Goal: Information Seeking & Learning: Learn about a topic

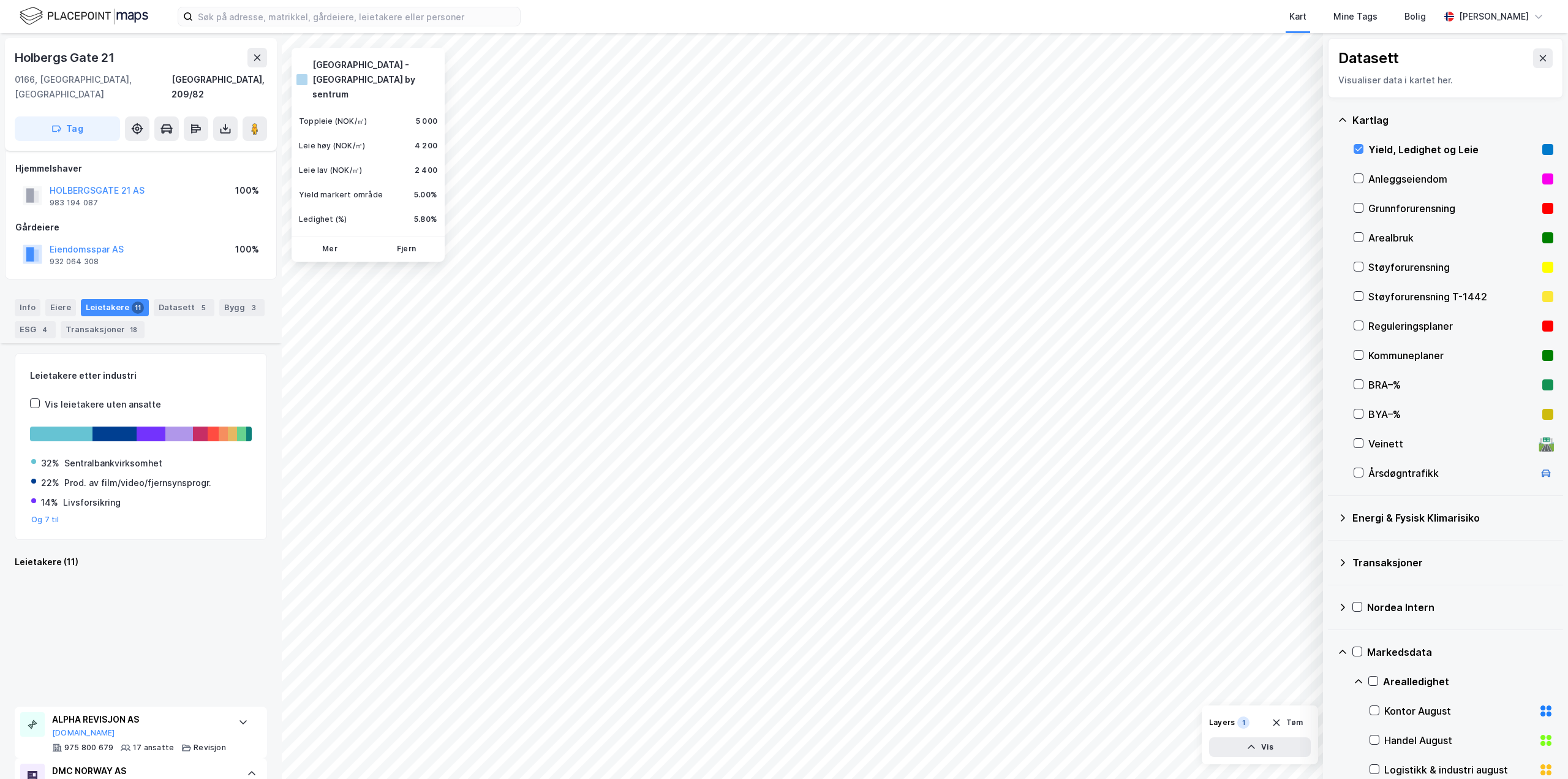
scroll to position [919, 0]
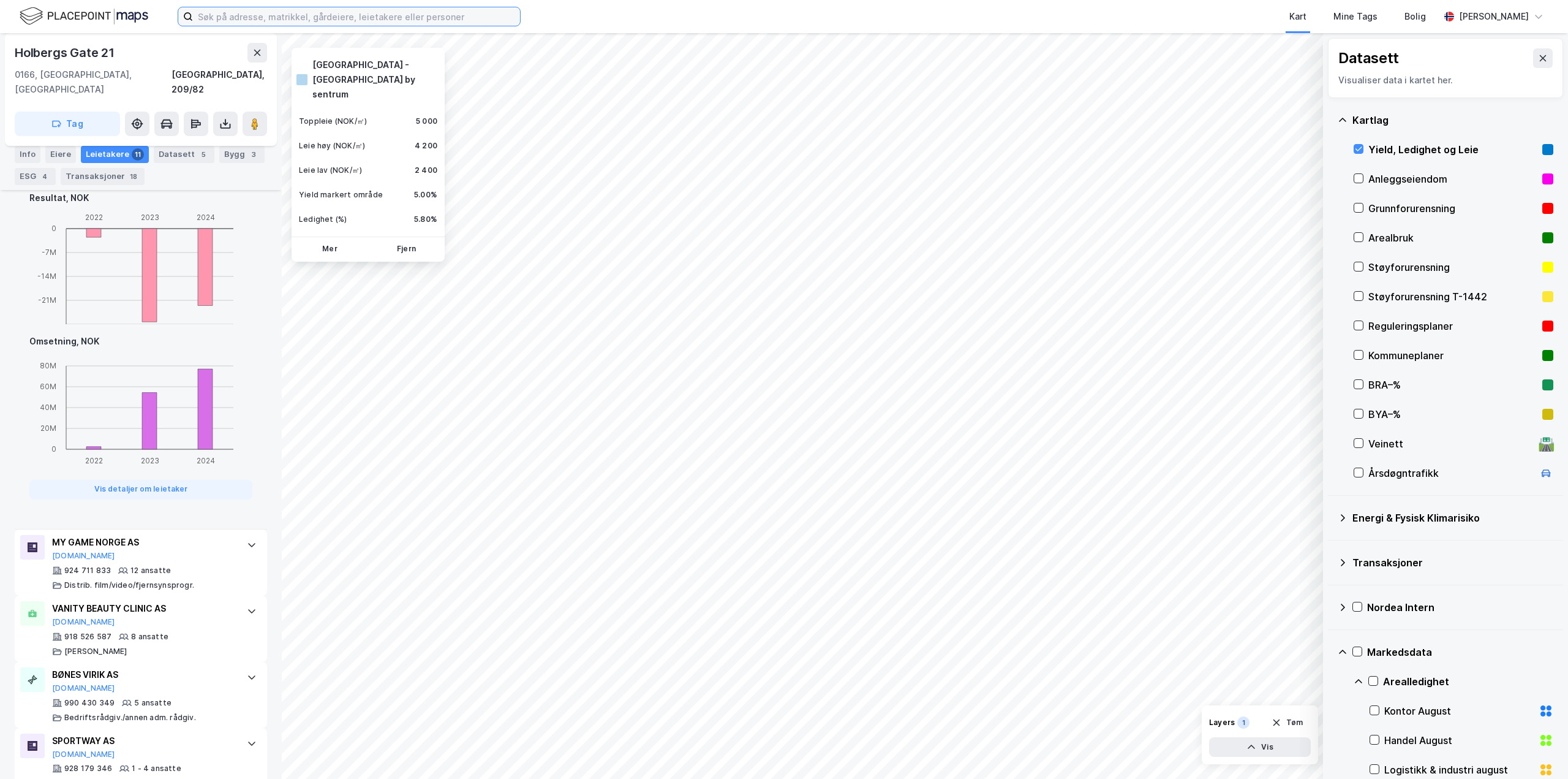
click at [475, 16] on input at bounding box center [357, 16] width 327 height 18
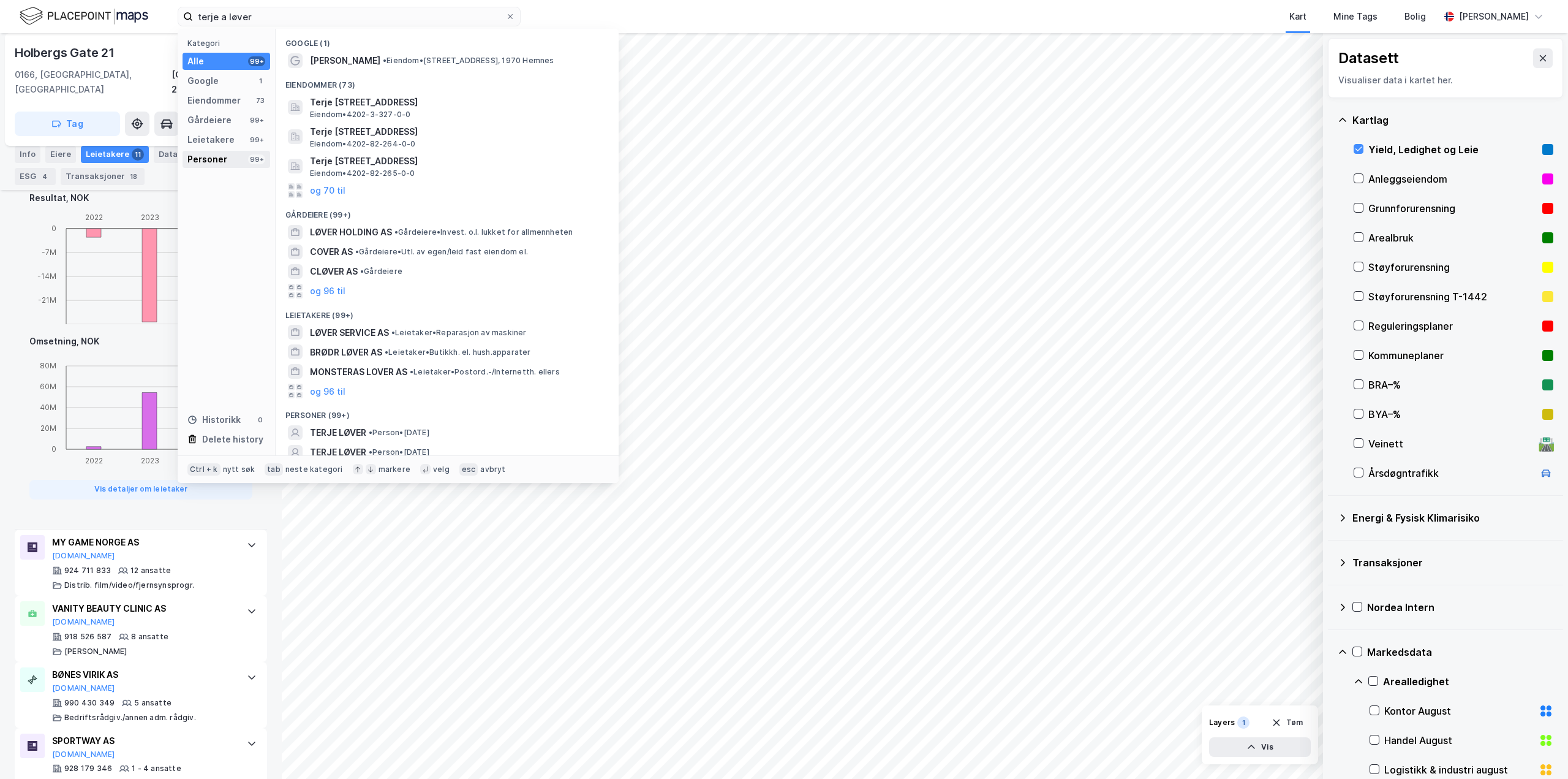
click at [230, 158] on div "Personer 99+" at bounding box center [226, 159] width 88 height 17
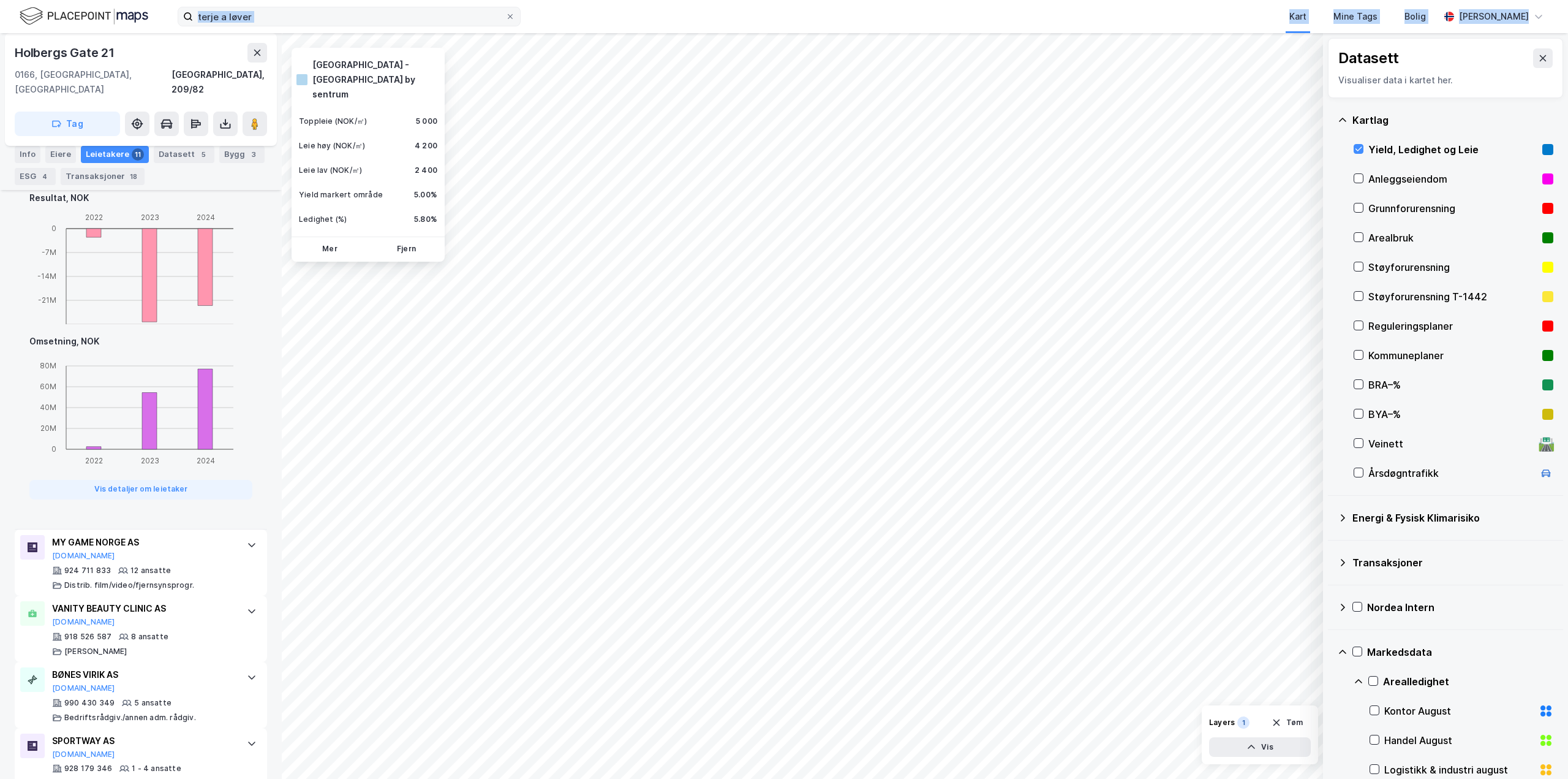
drag, startPoint x: 294, startPoint y: 3, endPoint x: 242, endPoint y: 10, distance: 52.5
click at [242, 10] on div "terje a løver Kart Mine Tags Bolig Fredrik Bjørklund Granås" at bounding box center [784, 16] width 1568 height 33
click at [256, 15] on input "terje a løver" at bounding box center [349, 16] width 312 height 18
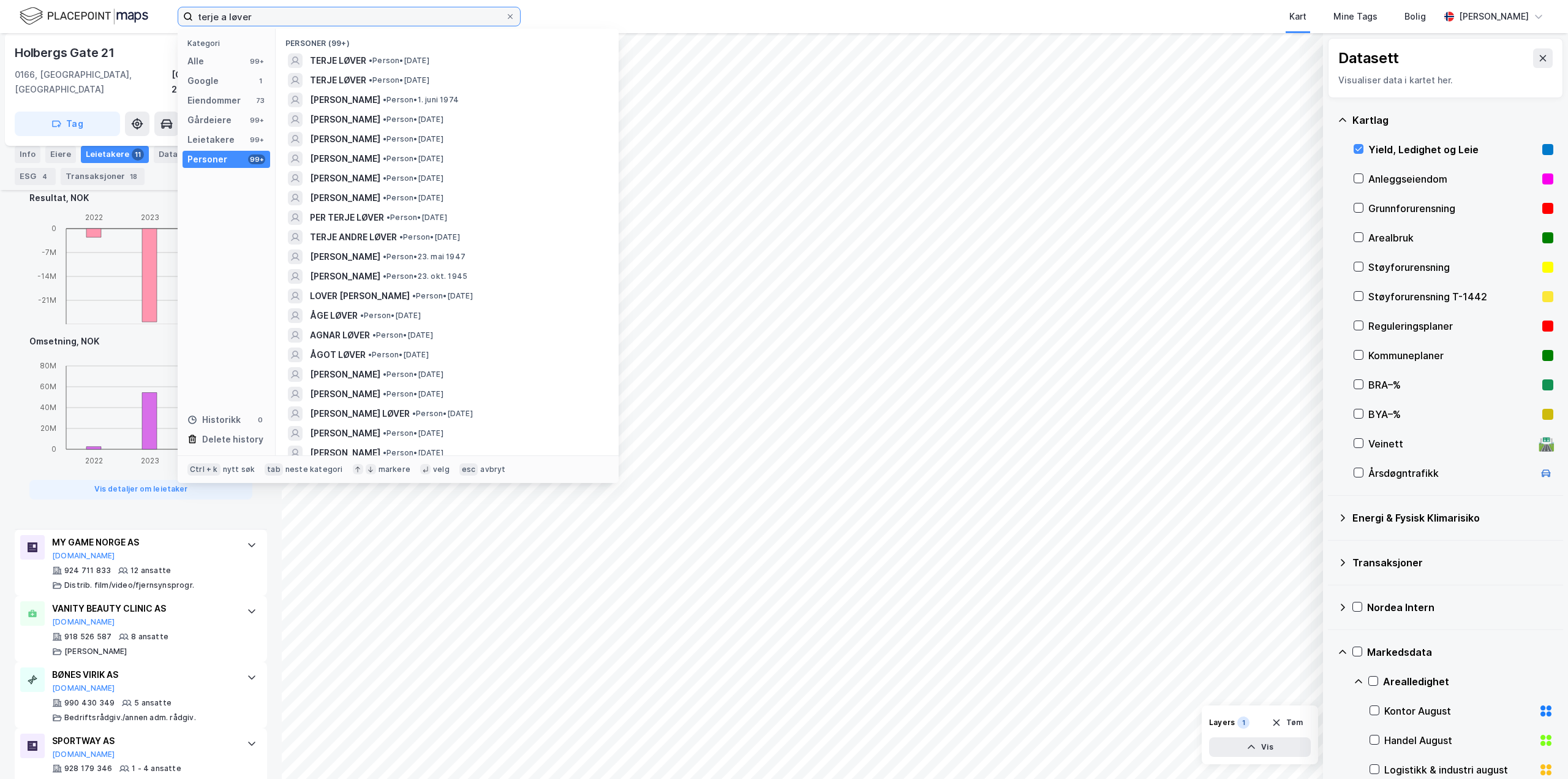
drag, startPoint x: 252, startPoint y: 11, endPoint x: 79, endPoint y: 11, distance: 173.0
click at [78, 11] on div "terje a løver Kategori Alle 99+ Google 1 Eiendommer 73 Gårdeiere 99+ Leietakere…" at bounding box center [784, 16] width 1568 height 33
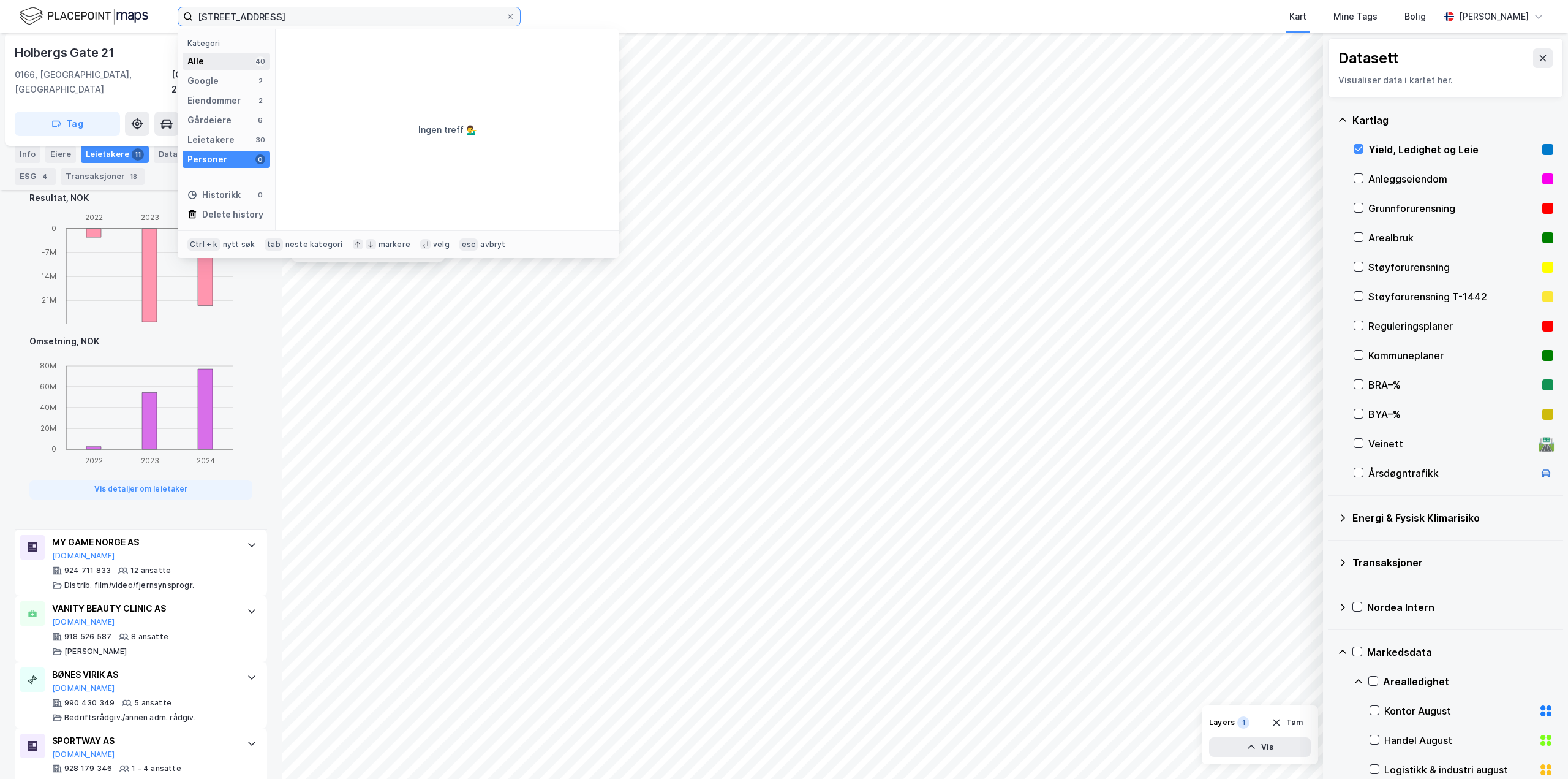
type input "måltrostveien 1c"
click at [226, 60] on div "Alle 40" at bounding box center [226, 61] width 88 height 17
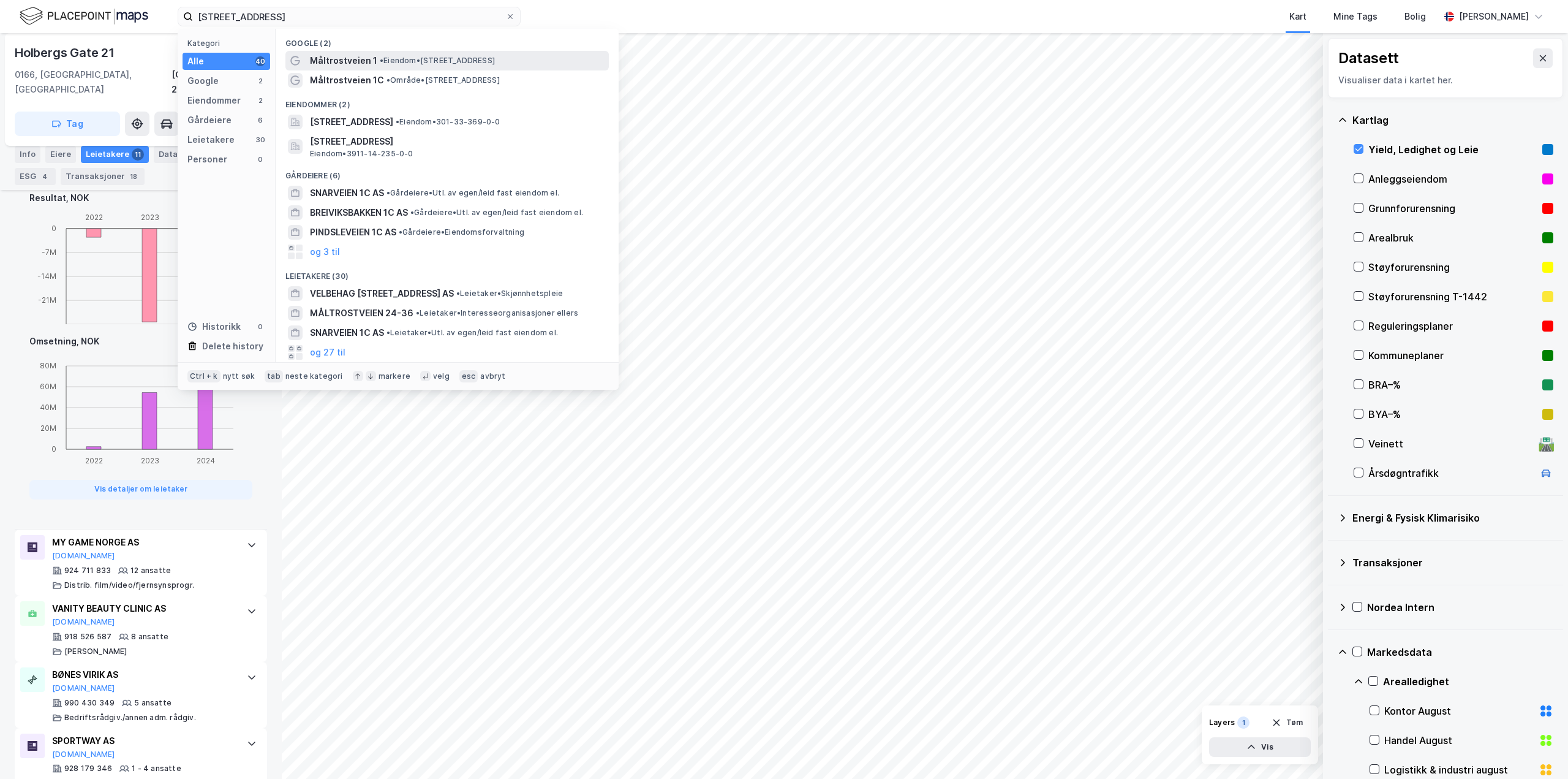
click at [386, 60] on span "• Eiendom • Måltrostveien 1, 0786 Oslo" at bounding box center [437, 60] width 115 height 10
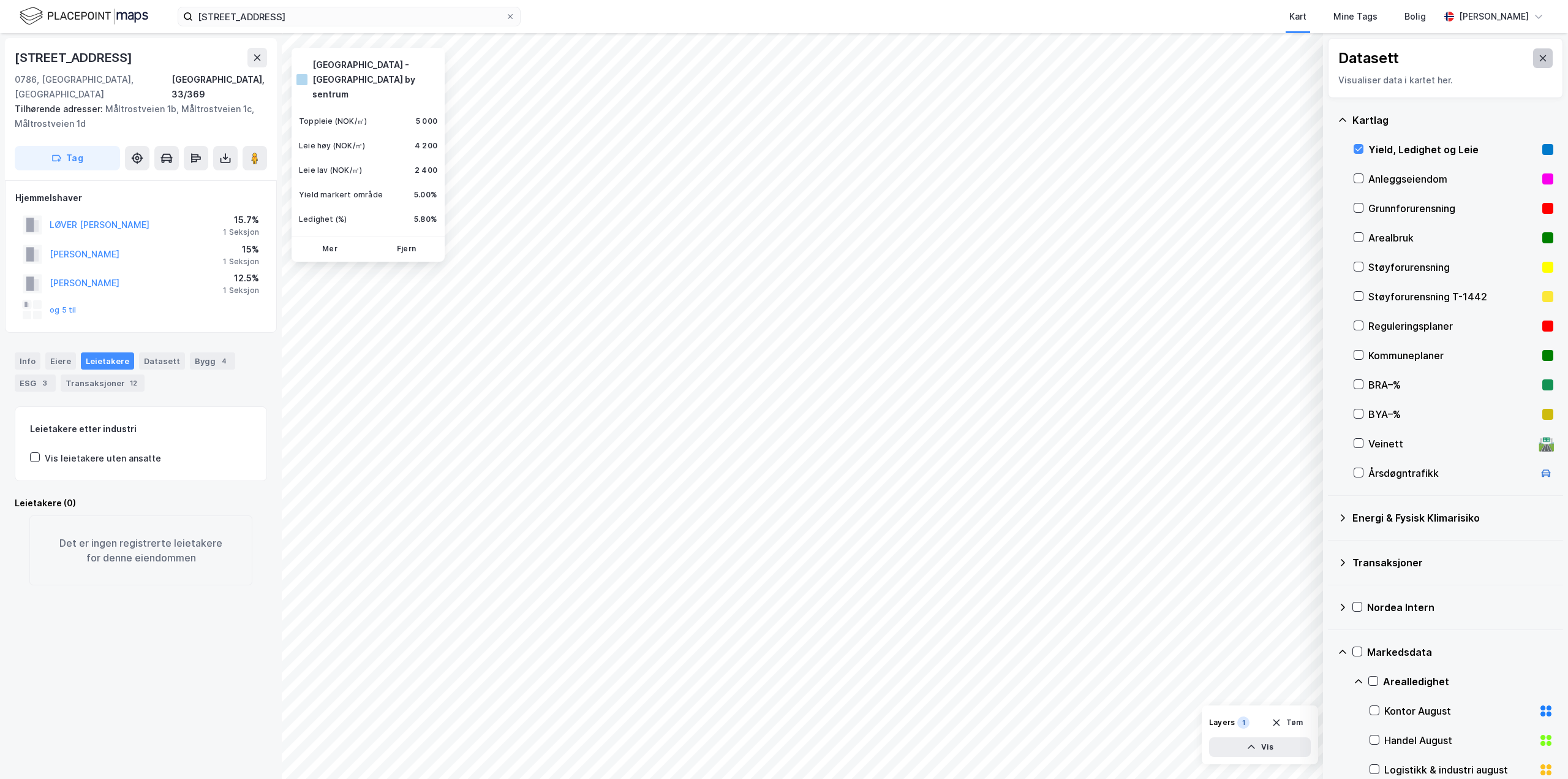
click at [1538, 55] on icon at bounding box center [1543, 58] width 10 height 10
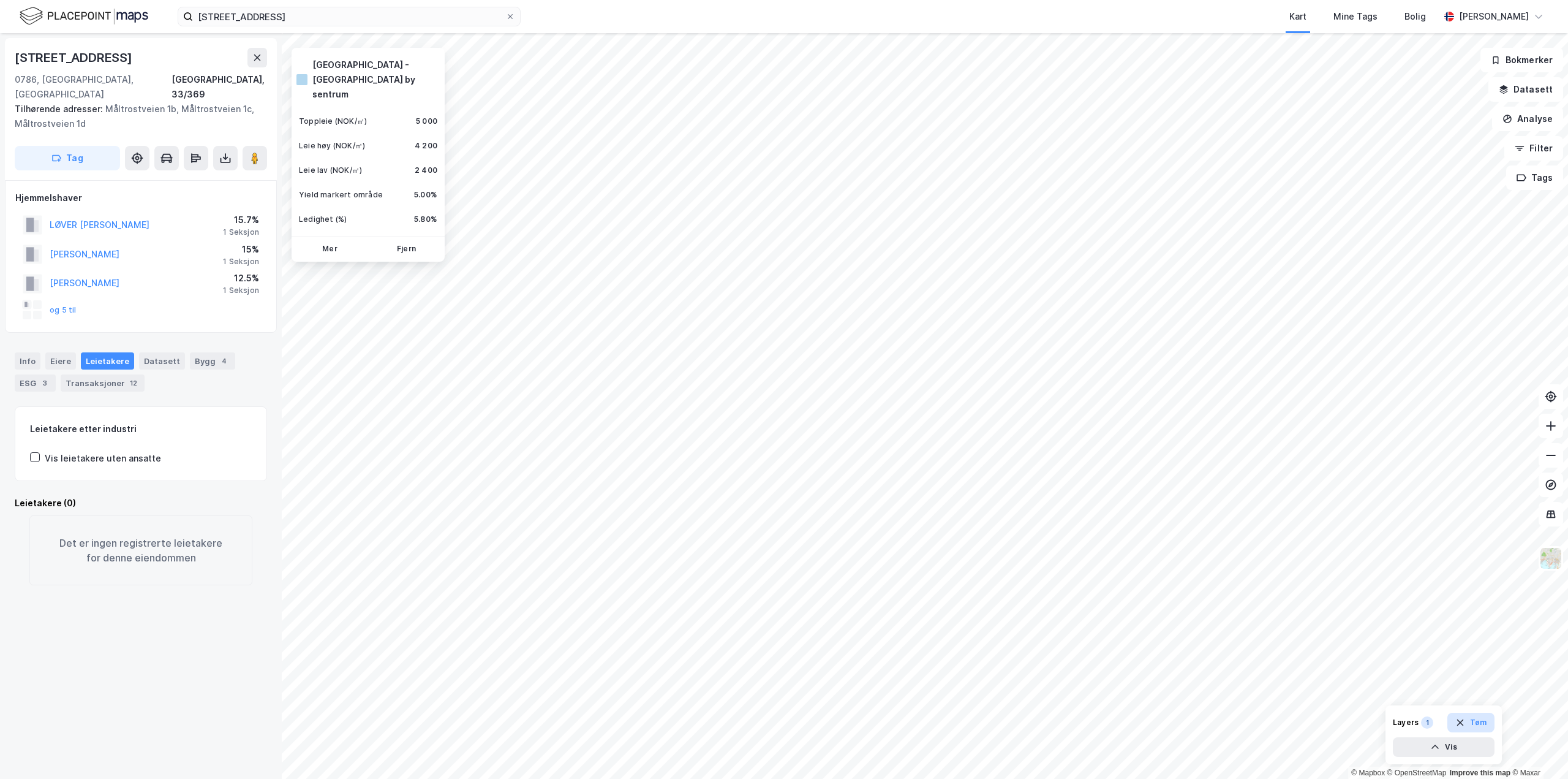
click at [1477, 717] on button "Tøm" at bounding box center [1470, 722] width 47 height 20
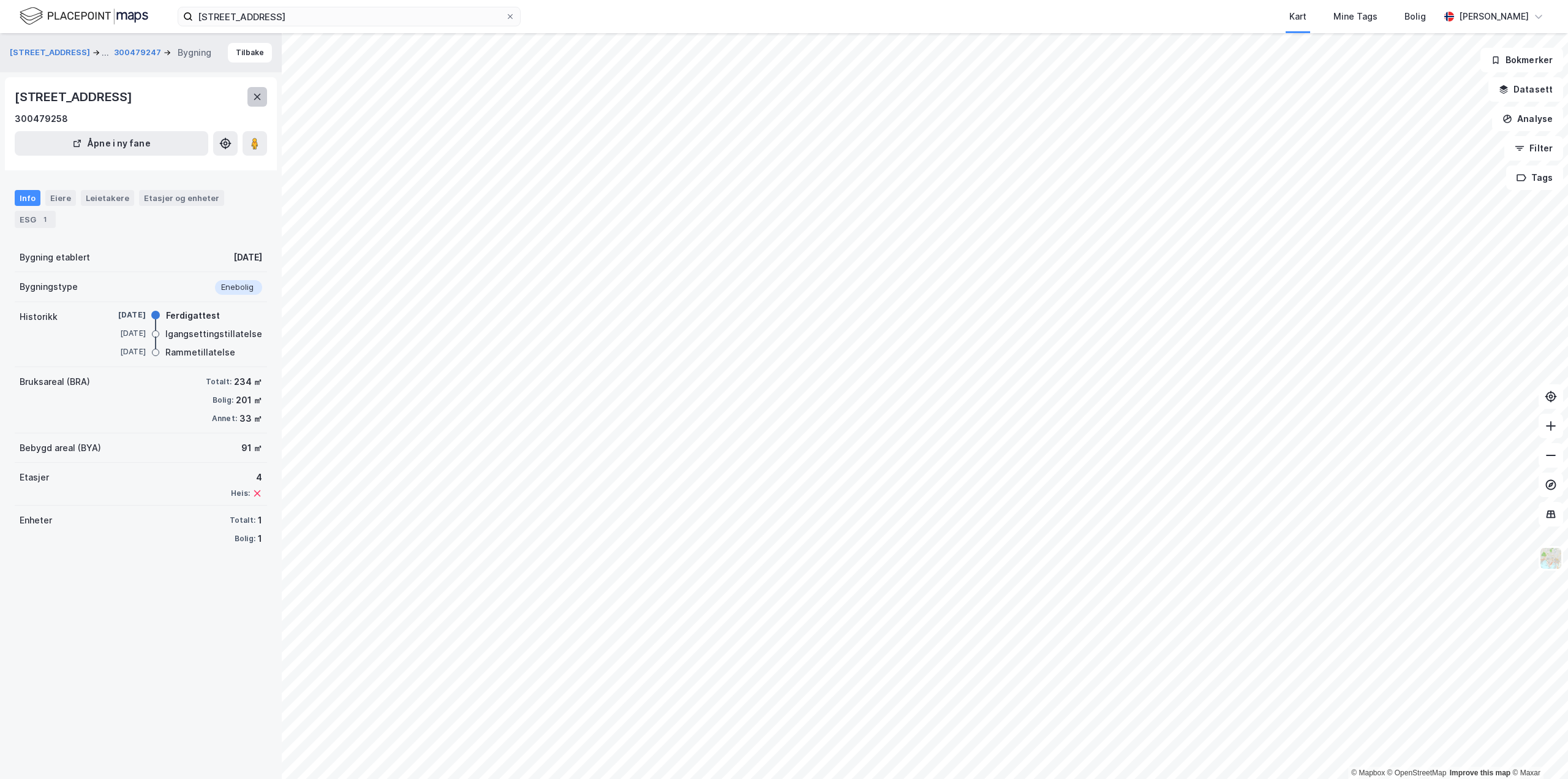
click at [259, 98] on icon at bounding box center [258, 96] width 7 height 6
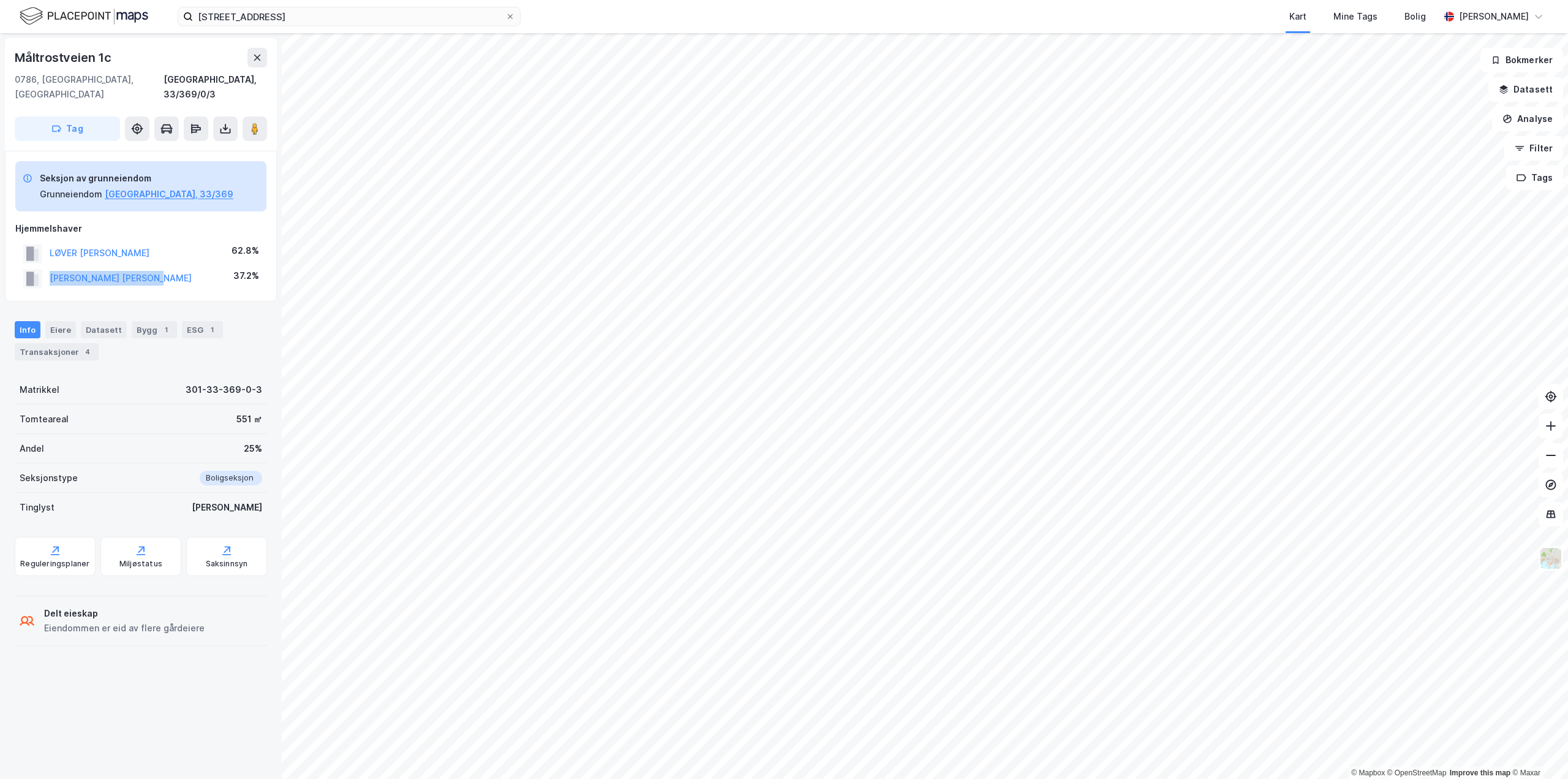
drag, startPoint x: 169, startPoint y: 266, endPoint x: 46, endPoint y: 262, distance: 123.1
click at [46, 266] on div "JUELL GABRIELLE DENISE 37.2%" at bounding box center [141, 279] width 251 height 25
click at [65, 343] on div "Transaksjoner 4" at bounding box center [57, 351] width 84 height 17
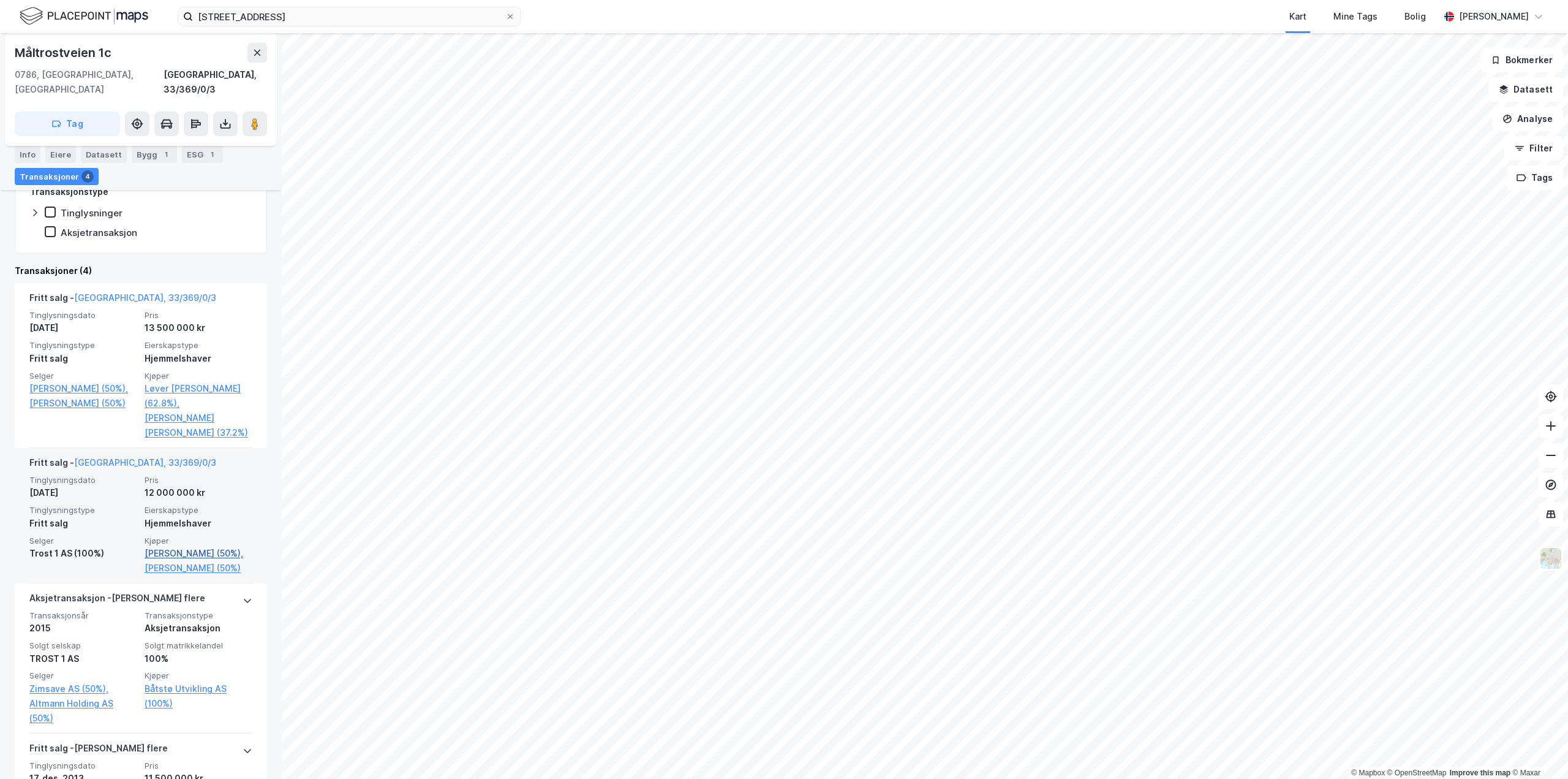
scroll to position [367, 0]
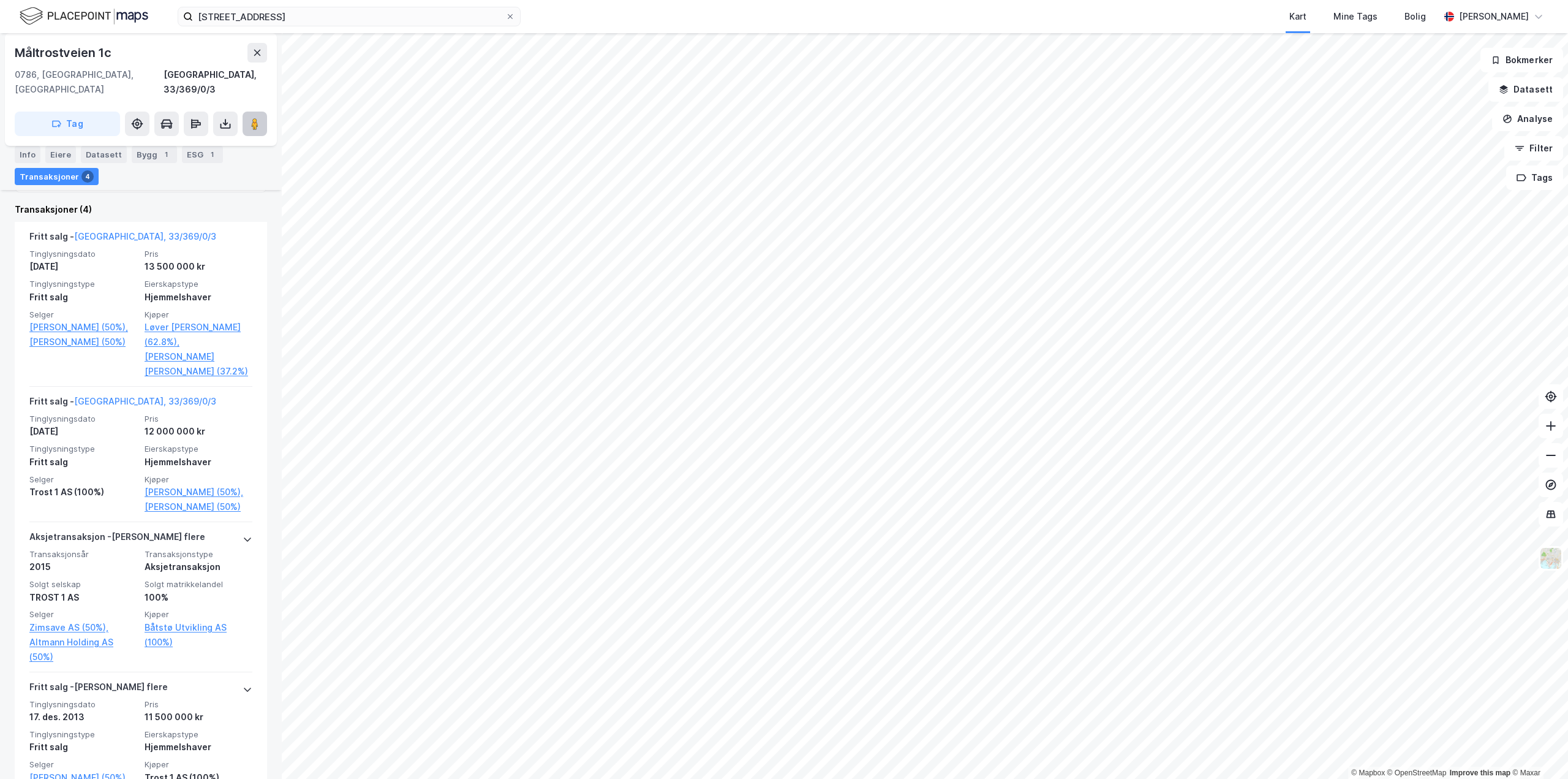
click at [253, 117] on image at bounding box center [255, 123] width 7 height 12
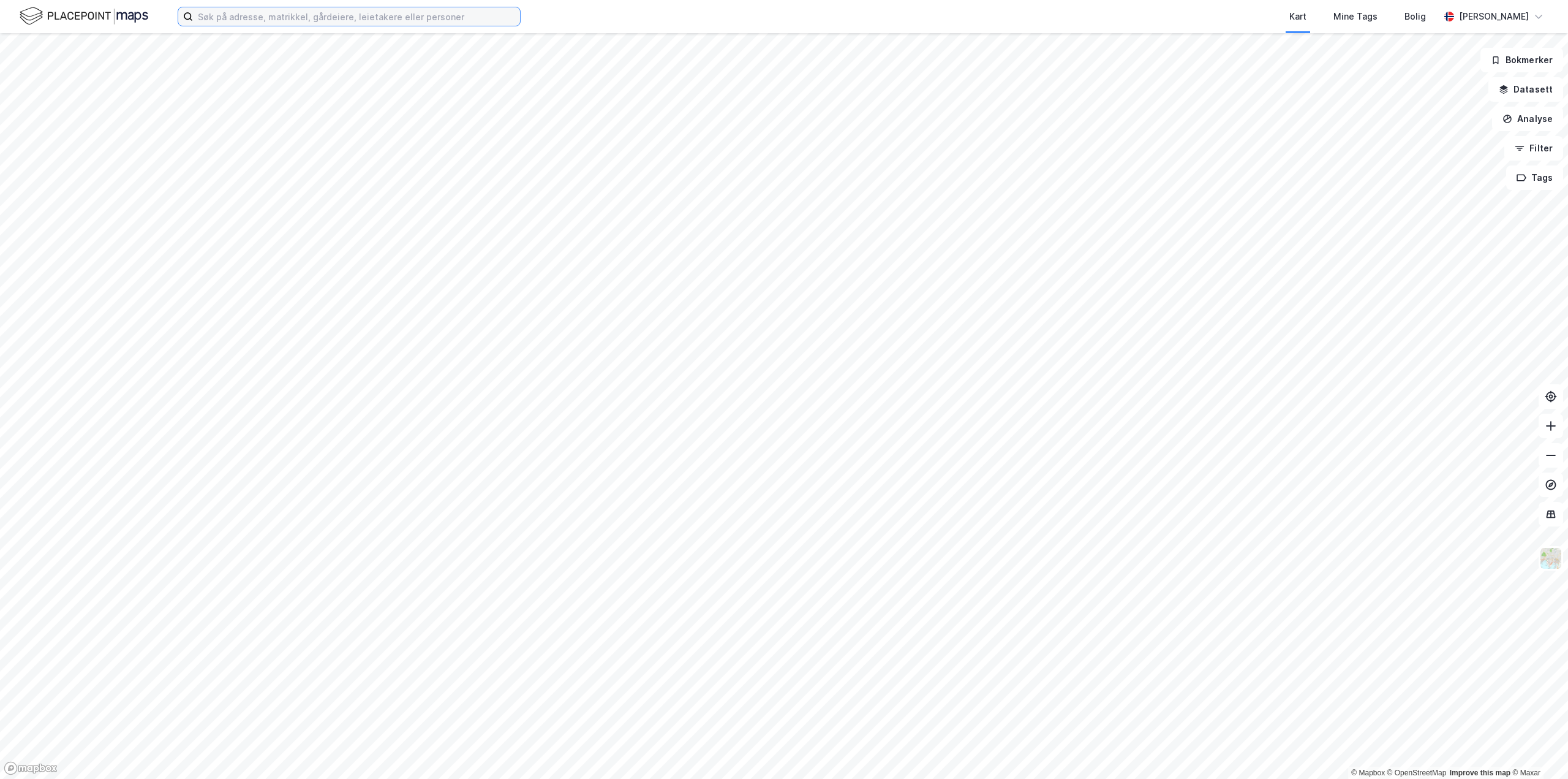
click at [458, 15] on input at bounding box center [357, 16] width 327 height 18
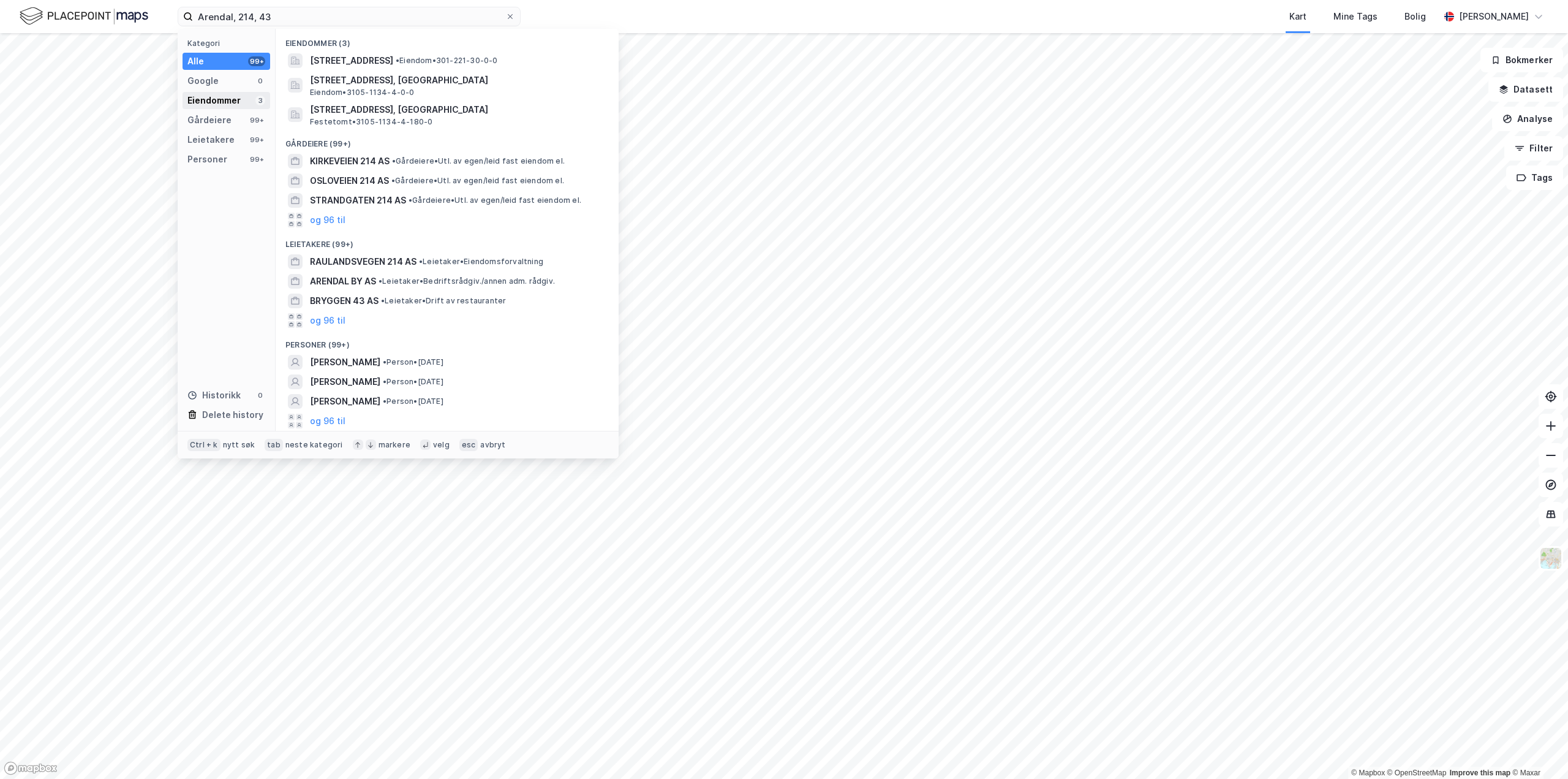
click at [223, 98] on div "Eiendommer" at bounding box center [214, 100] width 53 height 15
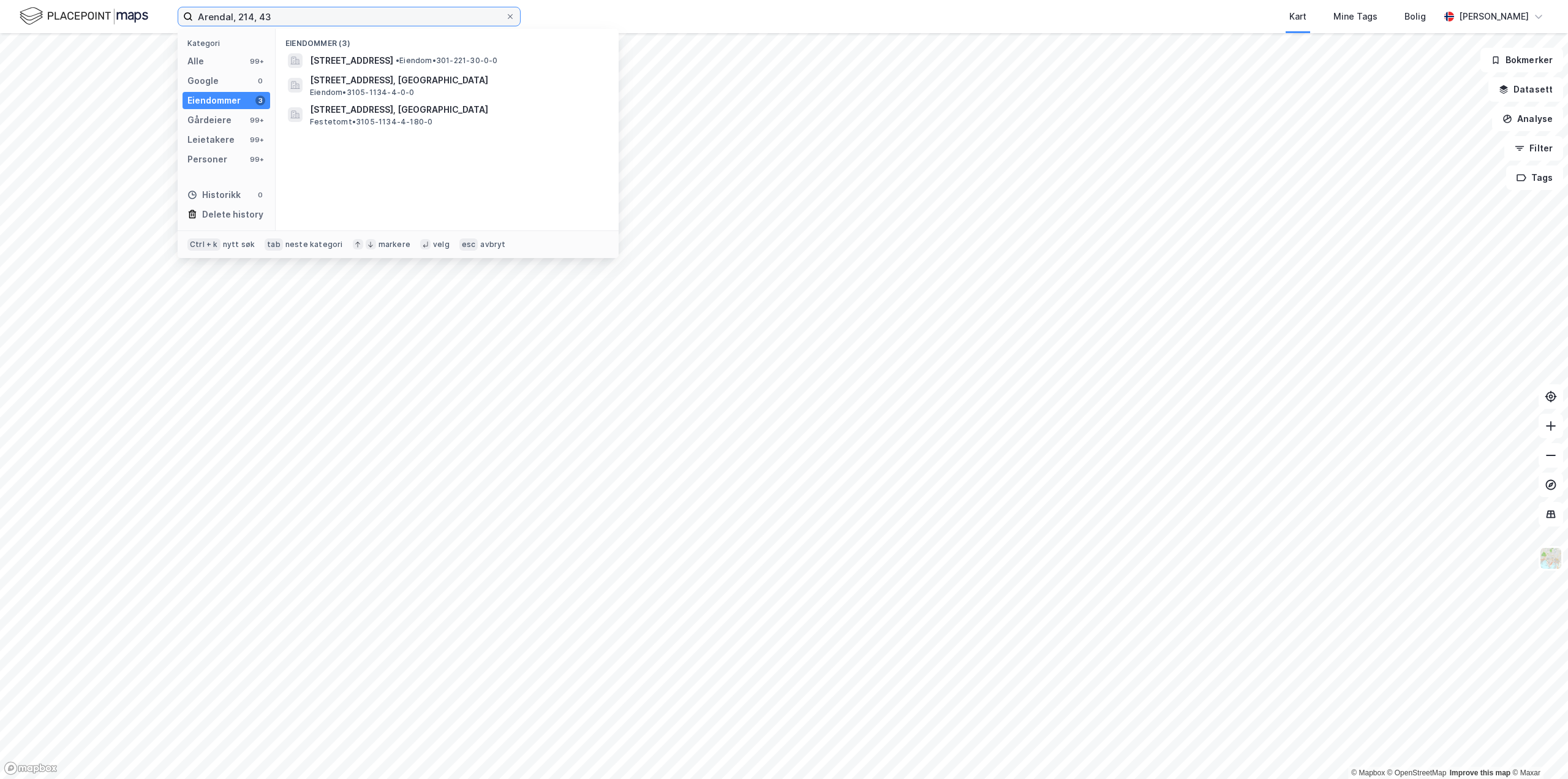
drag, startPoint x: 292, startPoint y: 14, endPoint x: 140, endPoint y: 24, distance: 152.3
click at [145, 24] on div "Arendal, 214, 43 Kategori Alle 99+ Google 0 Eiendommer 3 Gårdeiere 99+ Leietake…" at bounding box center [784, 16] width 1568 height 33
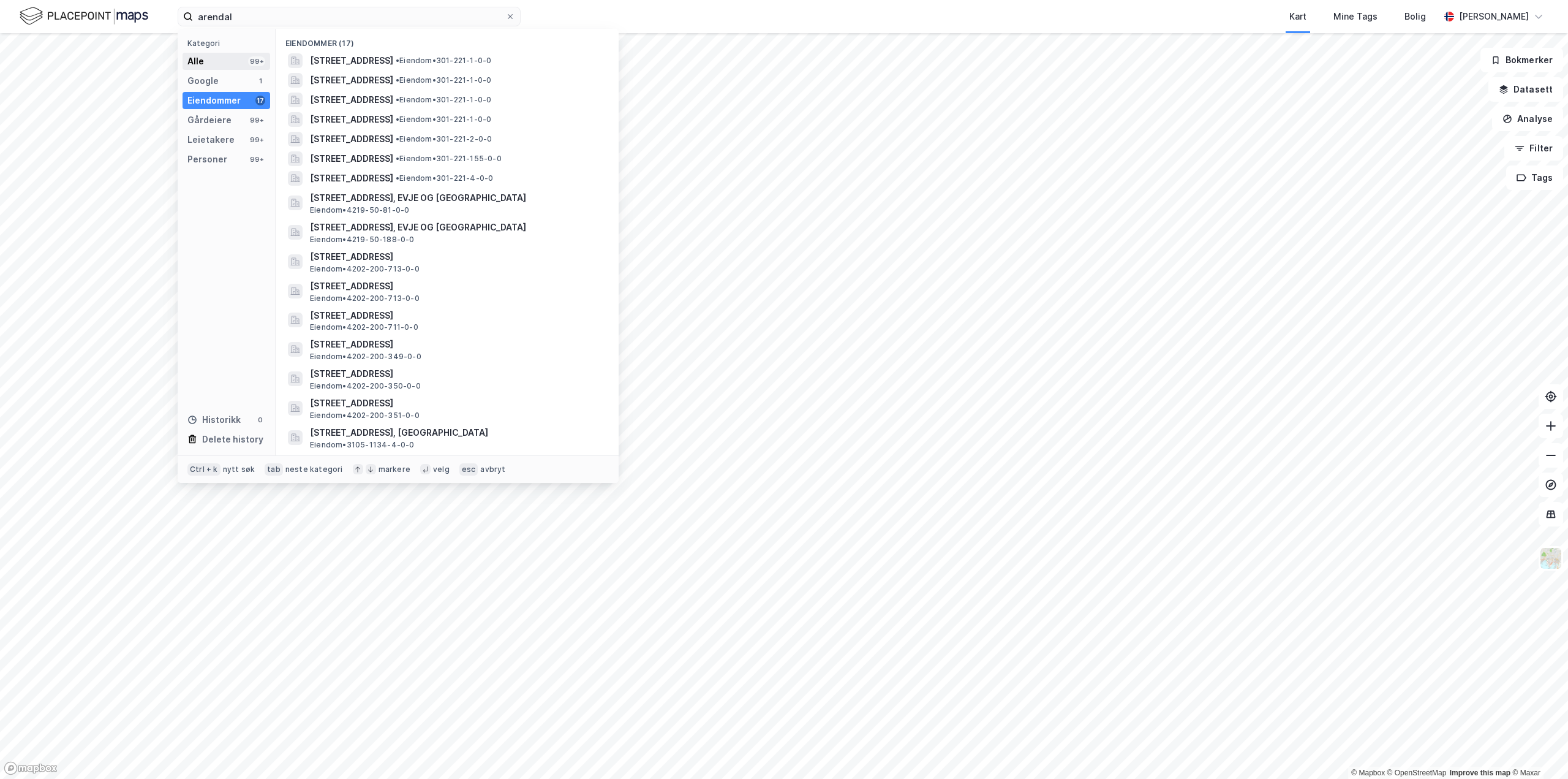
click at [208, 64] on div "Alle 99+" at bounding box center [226, 61] width 88 height 17
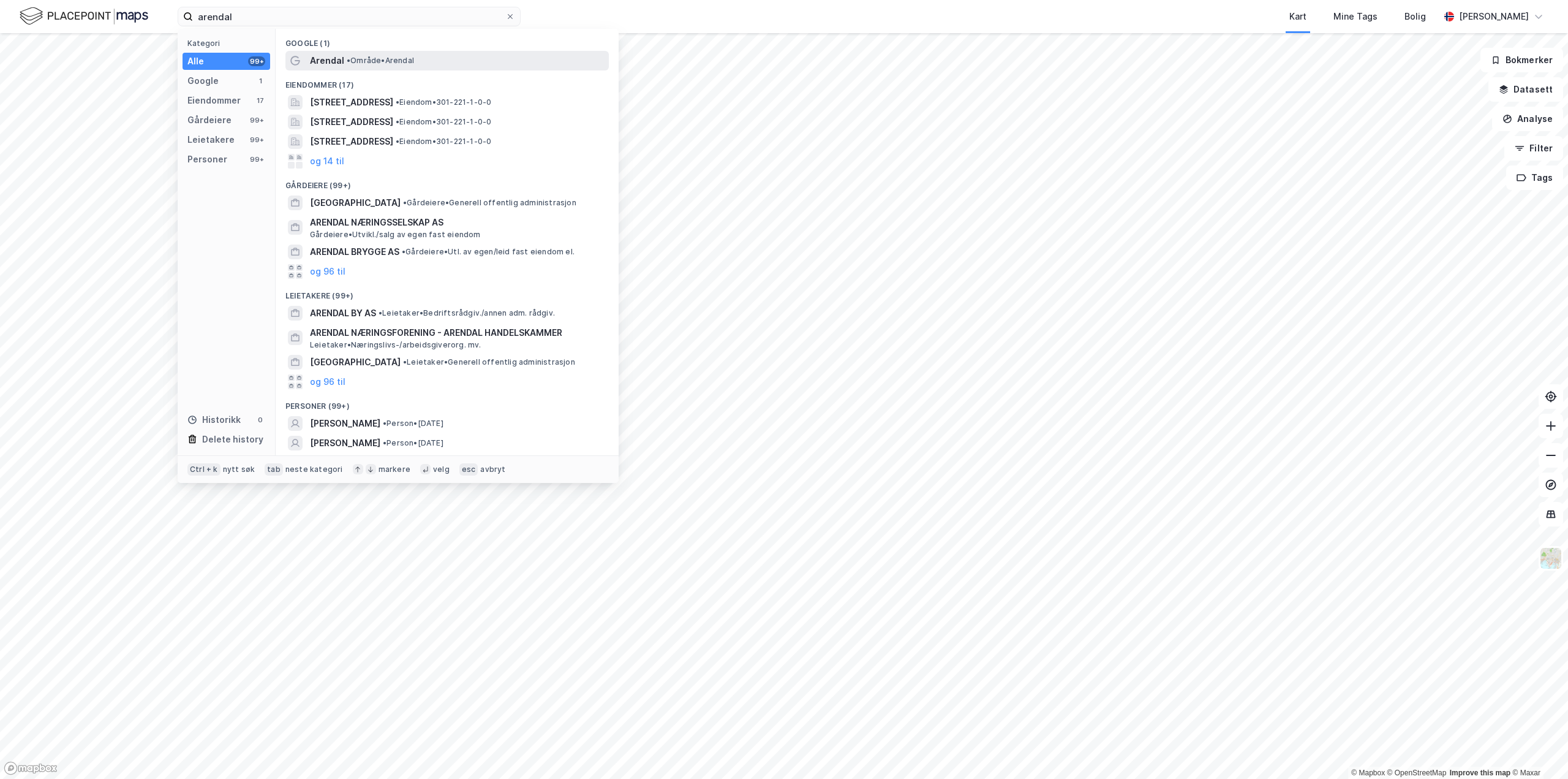
click at [376, 52] on div "Arendal • Område • [GEOGRAPHIC_DATA]" at bounding box center [447, 60] width 324 height 20
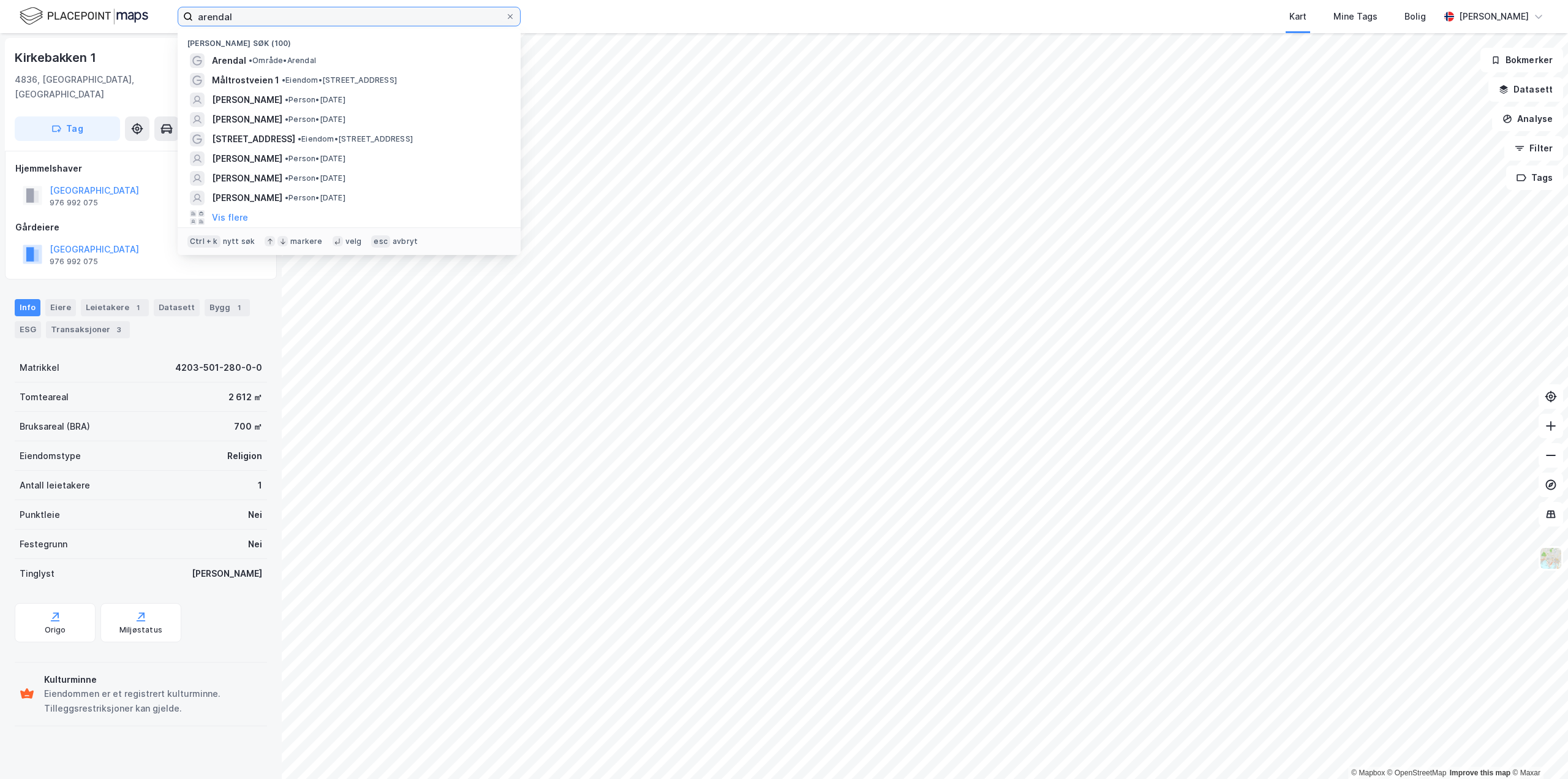
drag, startPoint x: 252, startPoint y: 18, endPoint x: 47, endPoint y: 8, distance: 205.2
click at [47, 8] on div "arendal Nylige søk (100) [GEOGRAPHIC_DATA] • Område • Arendal Måltrostveien 1 •…" at bounding box center [784, 16] width 1568 height 33
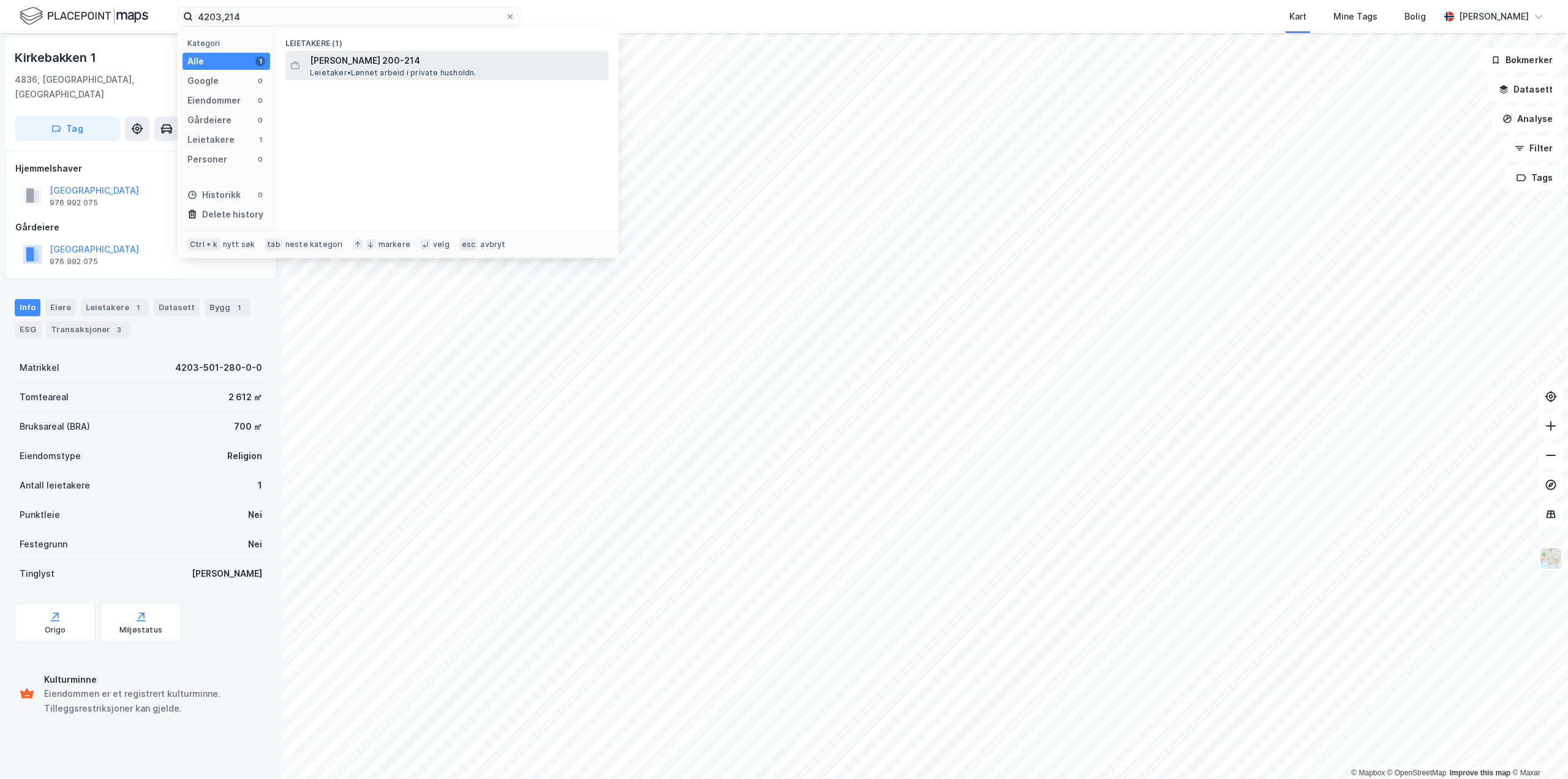
click at [386, 68] on span "Leietaker • Lønnet arbeid i private husholdn." at bounding box center [393, 73] width 166 height 10
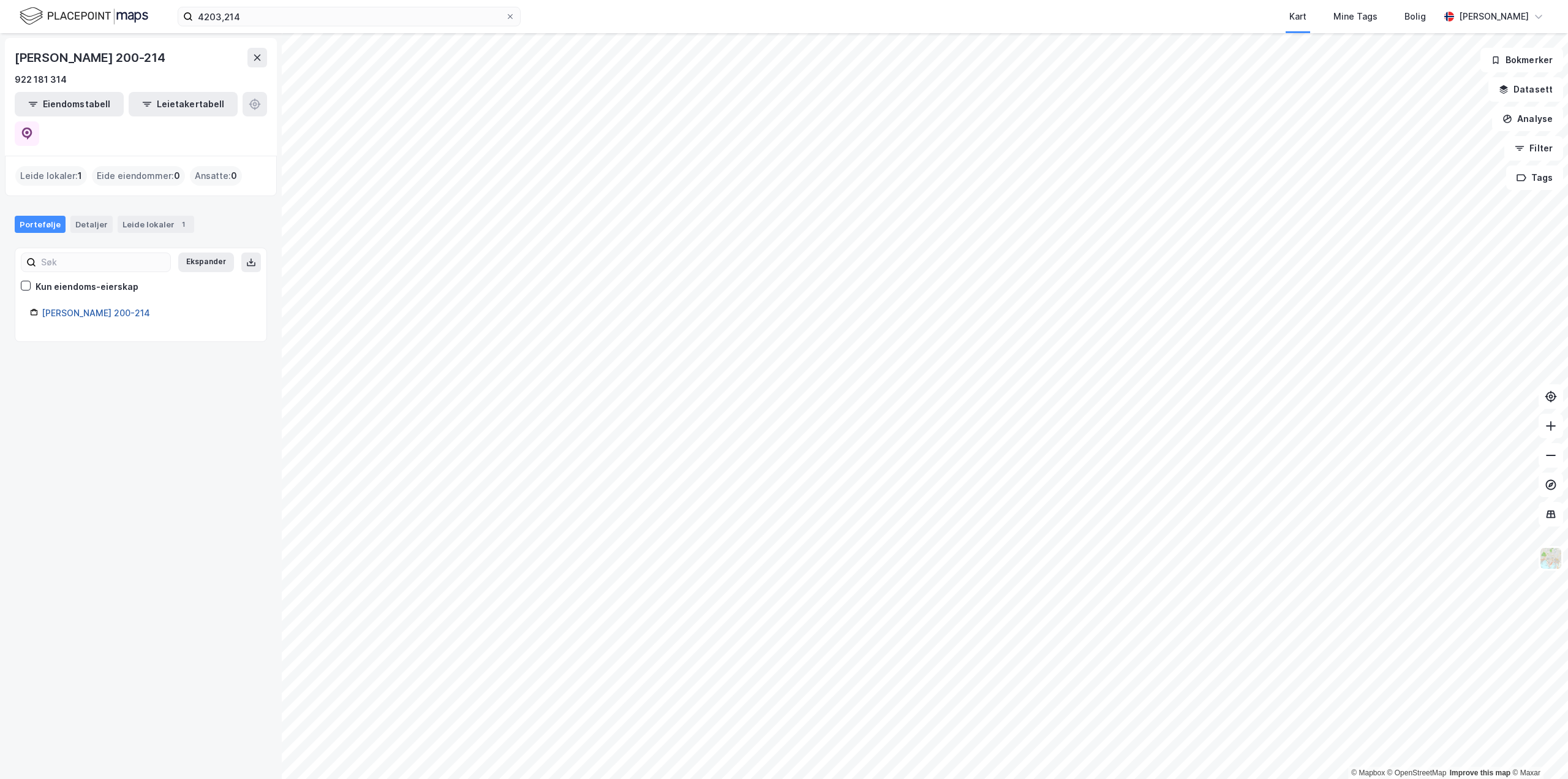
click at [103, 308] on link "[PERSON_NAME] 200-214" at bounding box center [95, 313] width 108 height 11
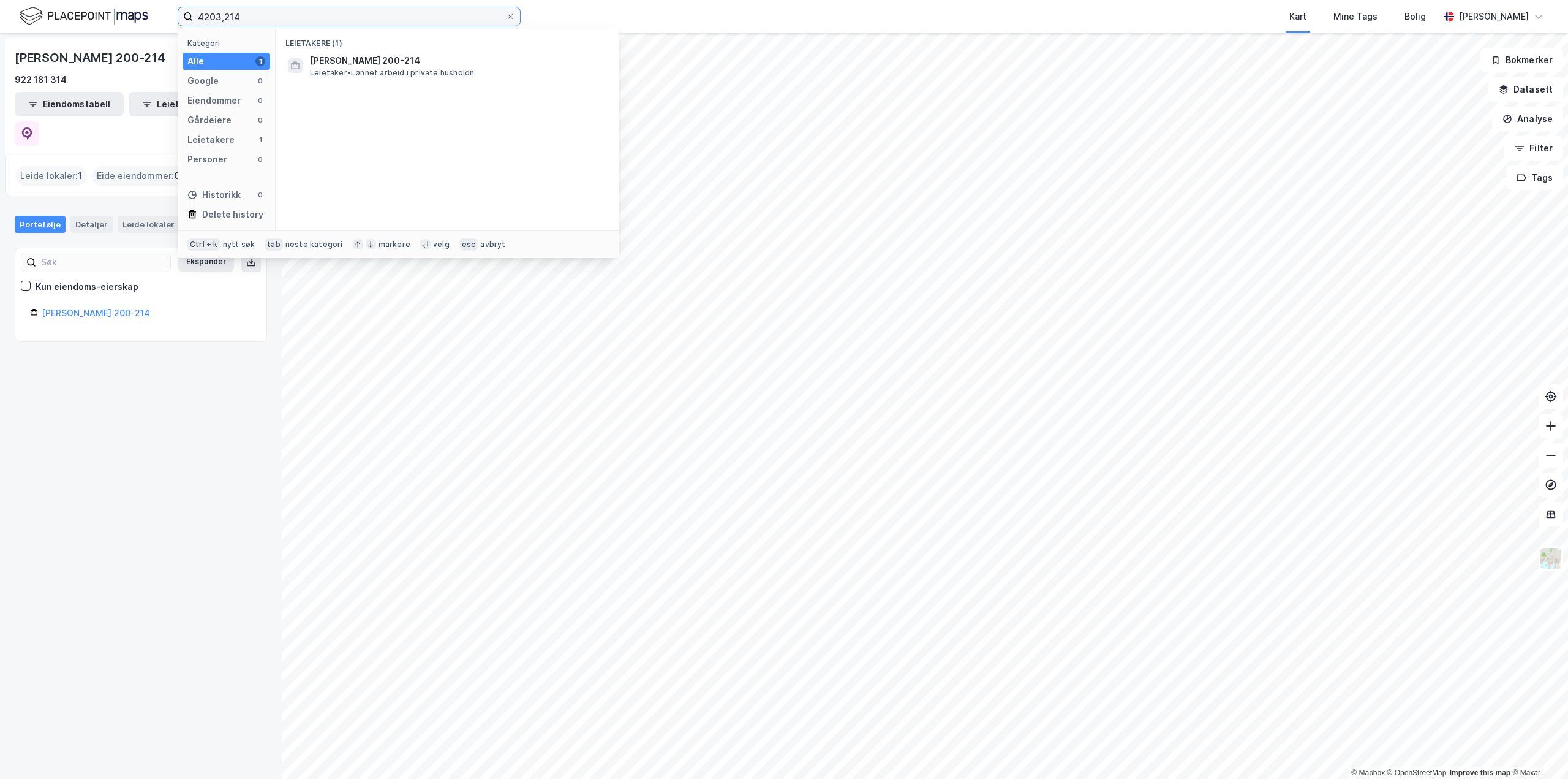
drag, startPoint x: 220, startPoint y: 11, endPoint x: 68, endPoint y: -2, distance: 152.6
click at [68, 0] on html "4203,214 Kategori Alle 1 Google 0 Eiendommer 0 Gårdeiere 0 Leietakere 1 Persone…" at bounding box center [784, 389] width 1568 height 779
type input "4203/214/42"
click at [374, 63] on span "[STREET_ADDRESS]" at bounding box center [456, 60] width 294 height 15
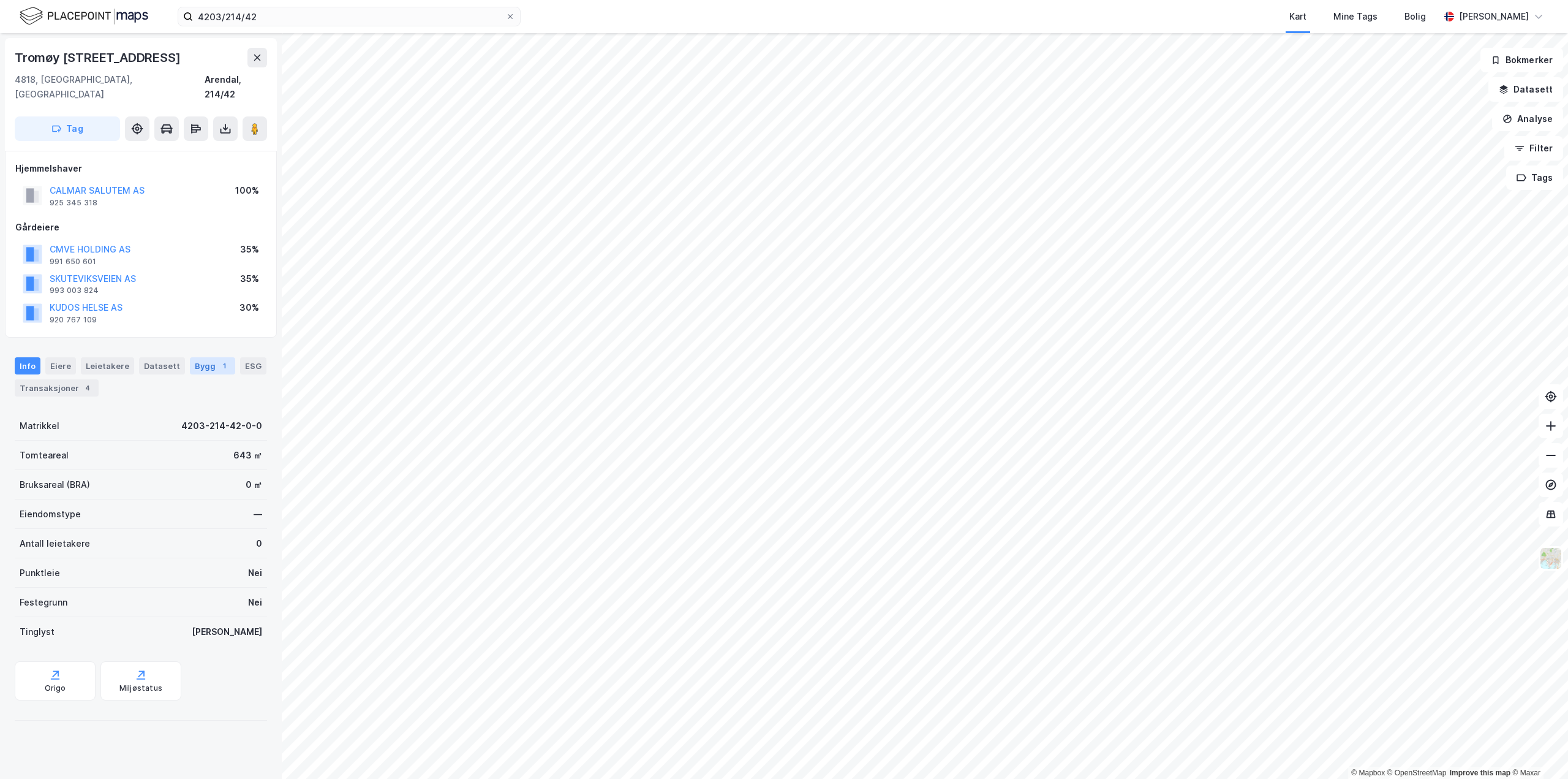
click at [206, 358] on div "Bygg 1" at bounding box center [212, 366] width 46 height 17
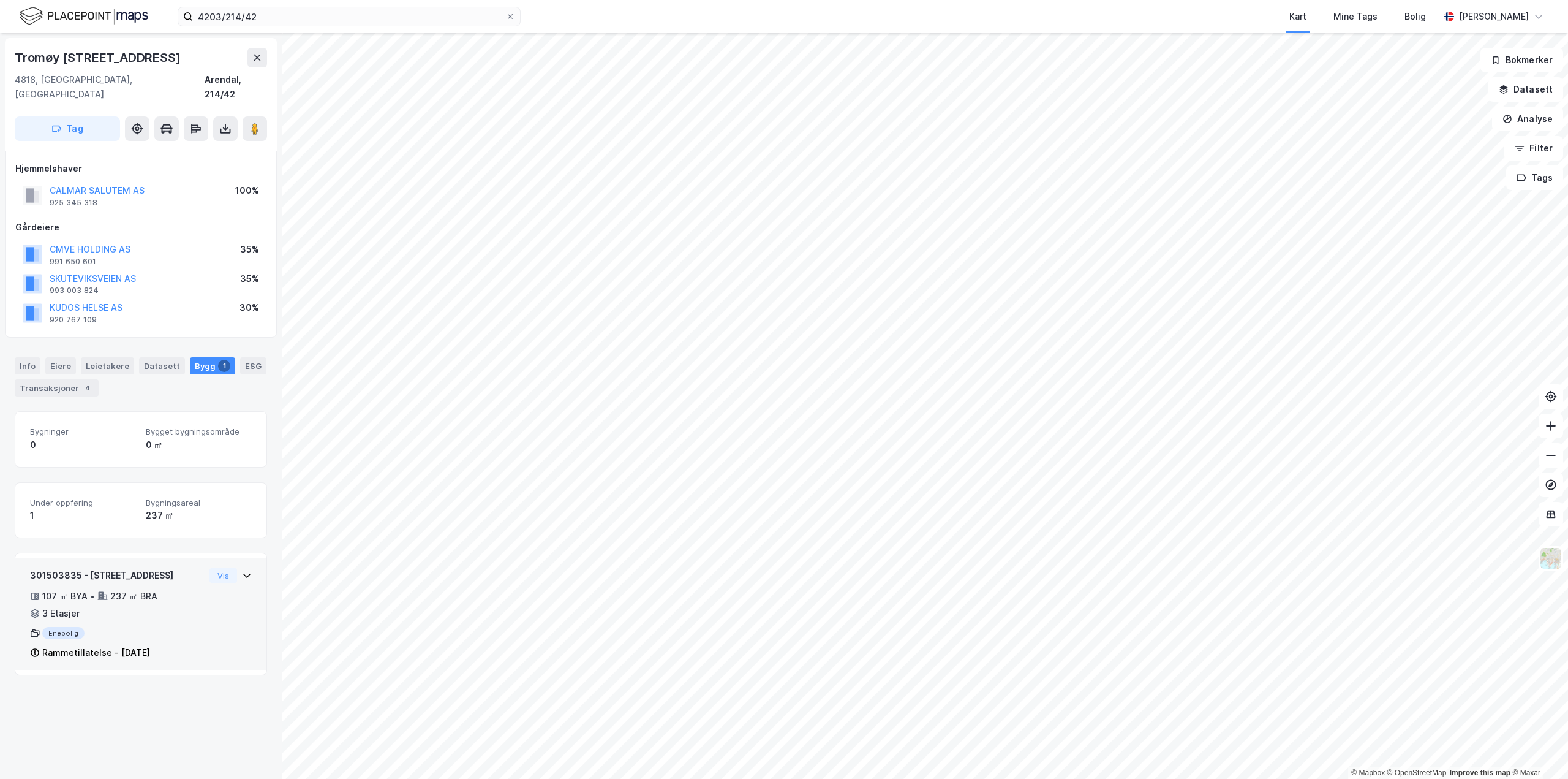
click at [144, 598] on div "107 ㎡ BYA • 237 ㎡ BRA • 3 Etasjer" at bounding box center [117, 604] width 175 height 32
click at [217, 568] on button "Vis" at bounding box center [223, 575] width 27 height 15
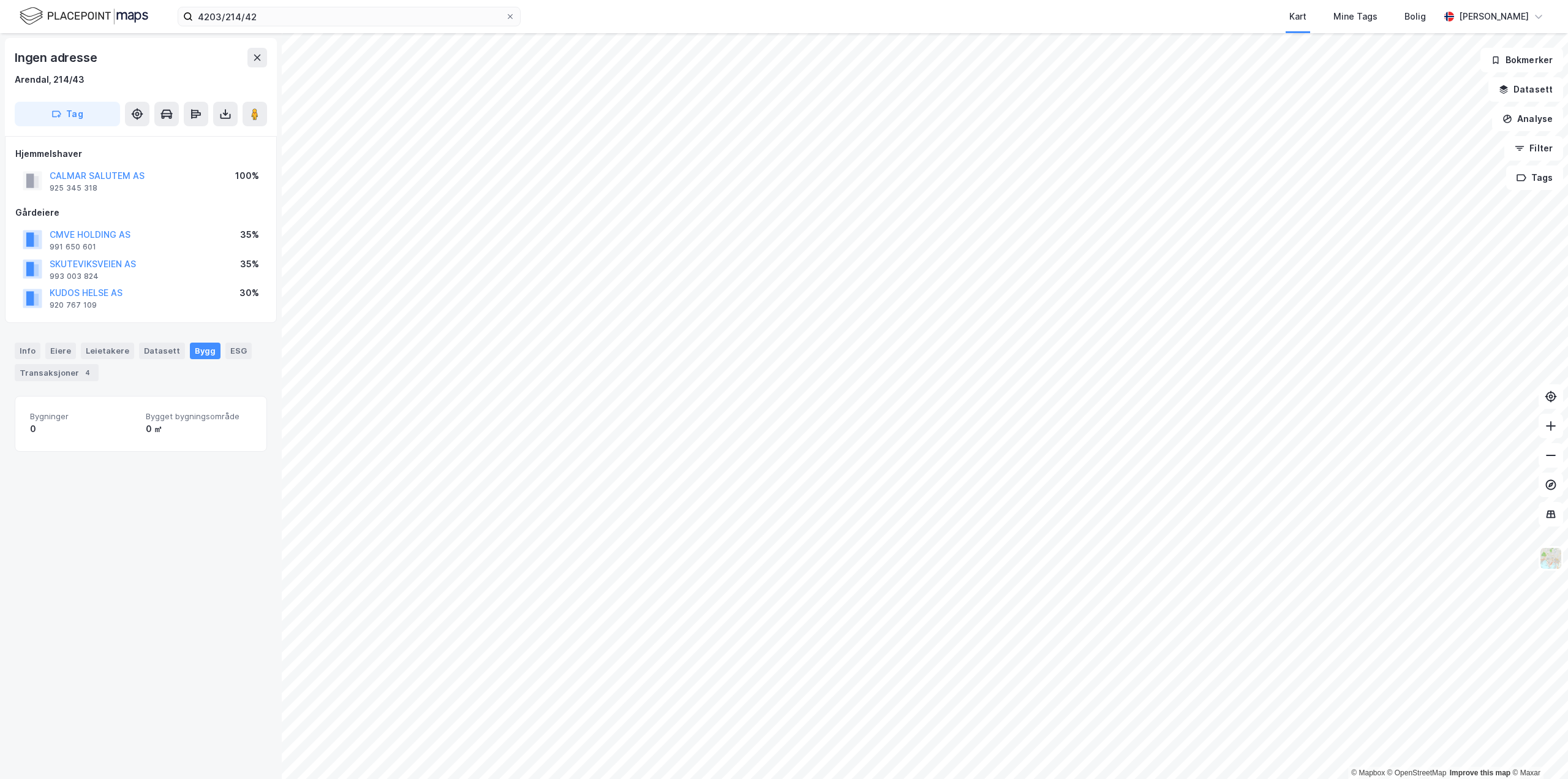
click at [194, 352] on div "Bygg" at bounding box center [205, 351] width 31 height 16
click at [29, 350] on div "Info" at bounding box center [27, 351] width 26 height 16
